Goal: Navigation & Orientation: Find specific page/section

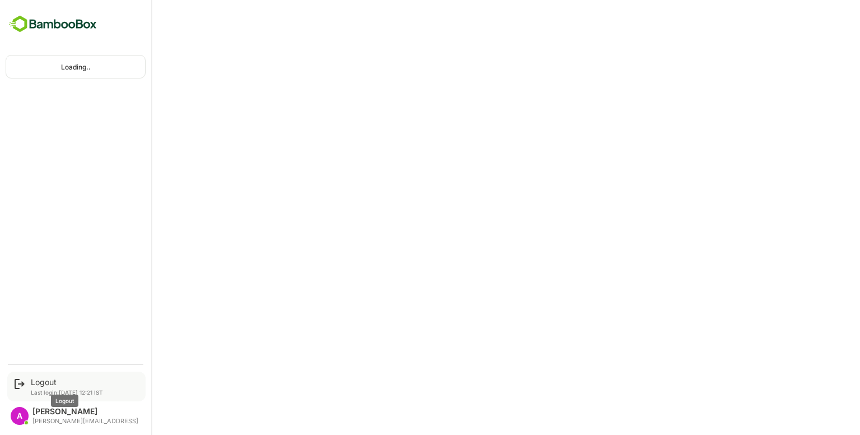
click at [38, 382] on div "Logout" at bounding box center [67, 382] width 72 height 10
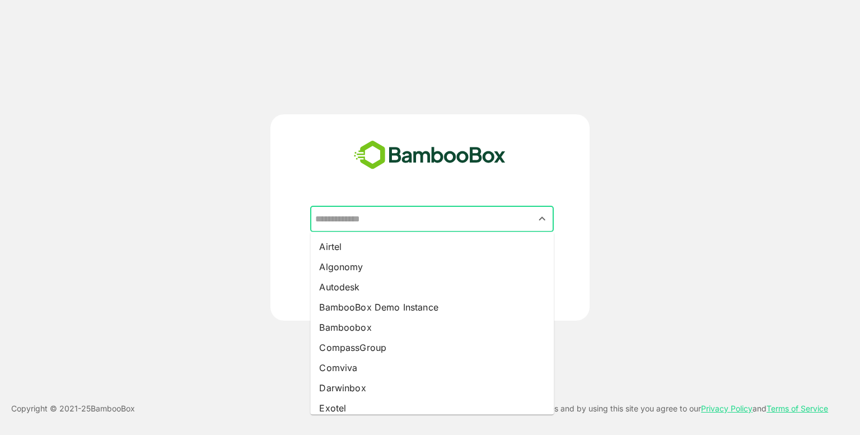
click at [375, 211] on input "text" at bounding box center [431, 218] width 239 height 21
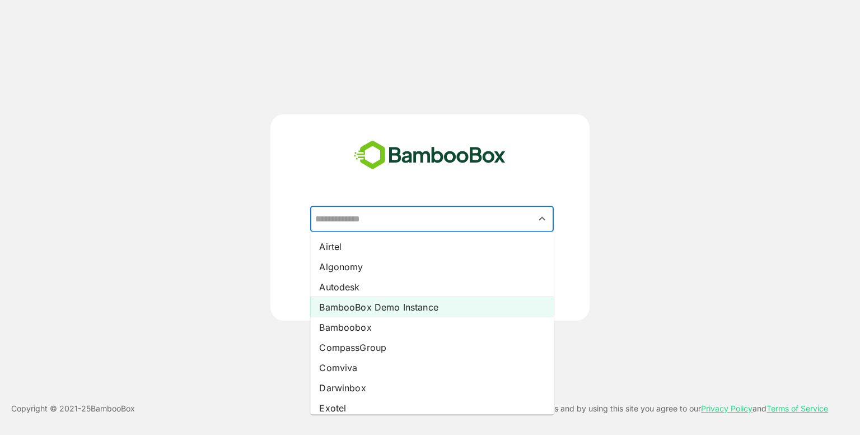
click at [380, 310] on li "BambooBox Demo Instance" at bounding box center [432, 307] width 244 height 20
type input "**********"
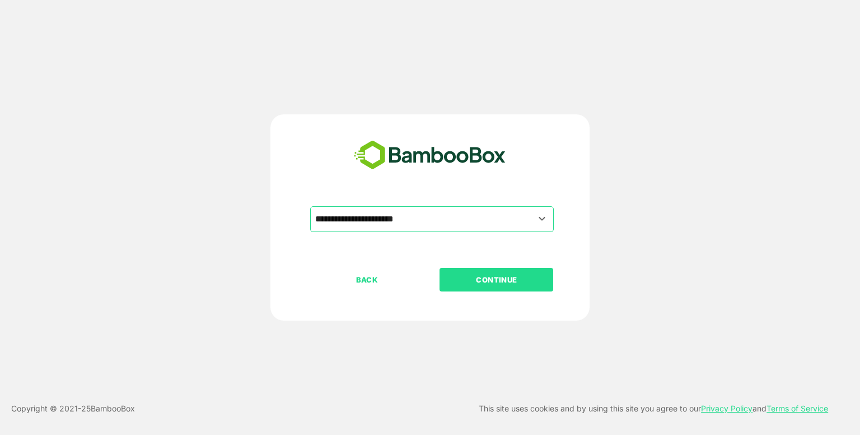
click at [480, 281] on p "CONTINUE" at bounding box center [497, 279] width 112 height 12
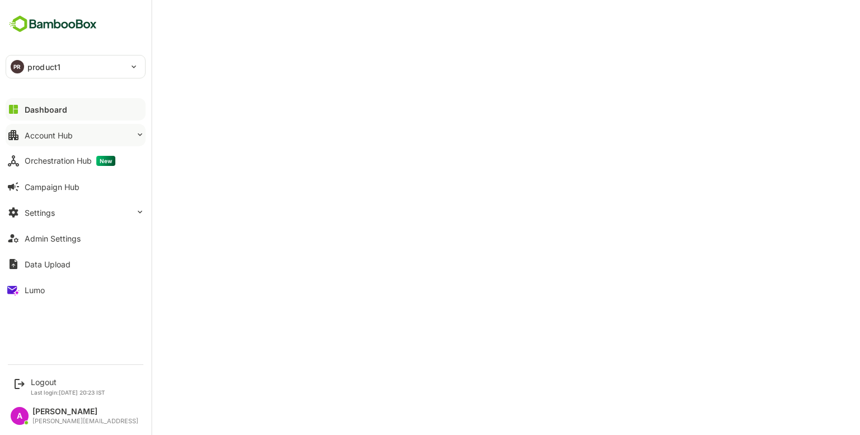
click at [69, 139] on button "Account Hub" at bounding box center [76, 135] width 140 height 22
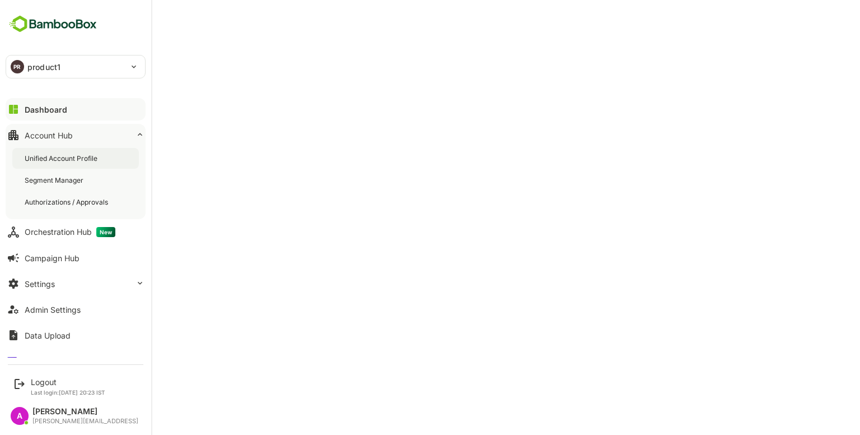
click at [57, 163] on div "Unified Account Profile" at bounding box center [75, 158] width 127 height 21
